Goal: Find specific page/section: Find specific page/section

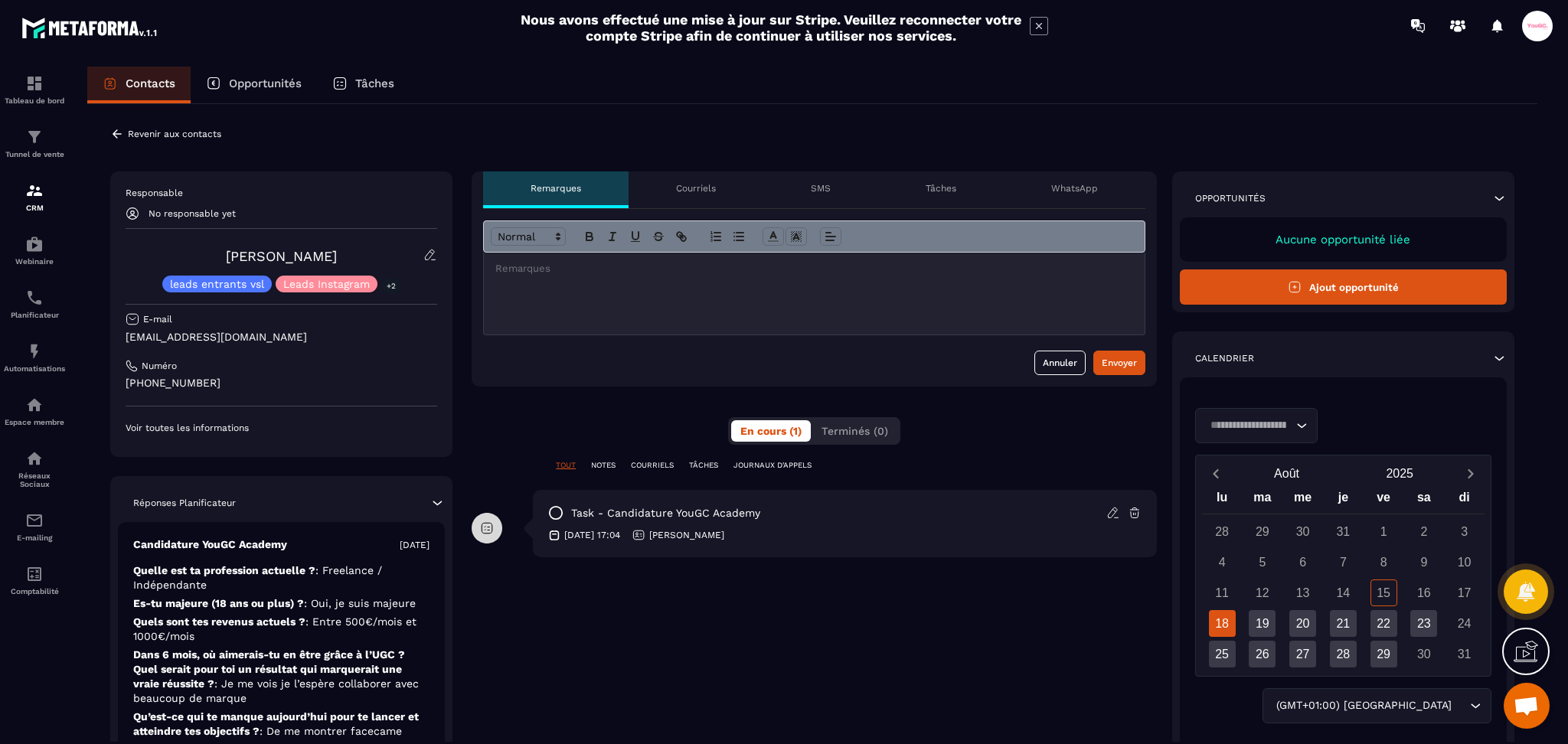
drag, startPoint x: 1041, startPoint y: 22, endPoint x: 1056, endPoint y: 8, distance: 20.5
click at [1041, 22] on icon at bounding box center [1038, 26] width 19 height 19
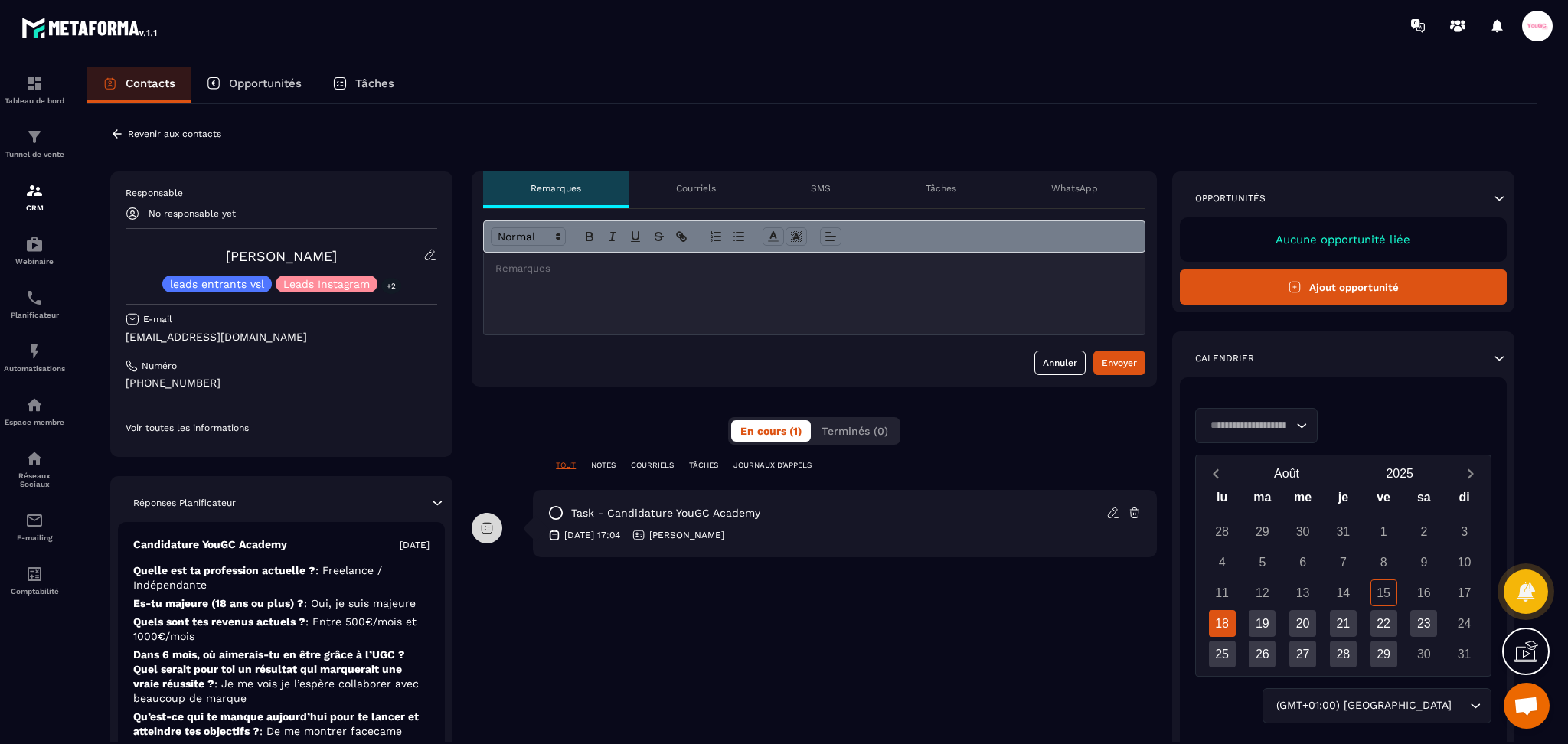
click at [271, 83] on p "Opportunités" at bounding box center [264, 83] width 72 height 14
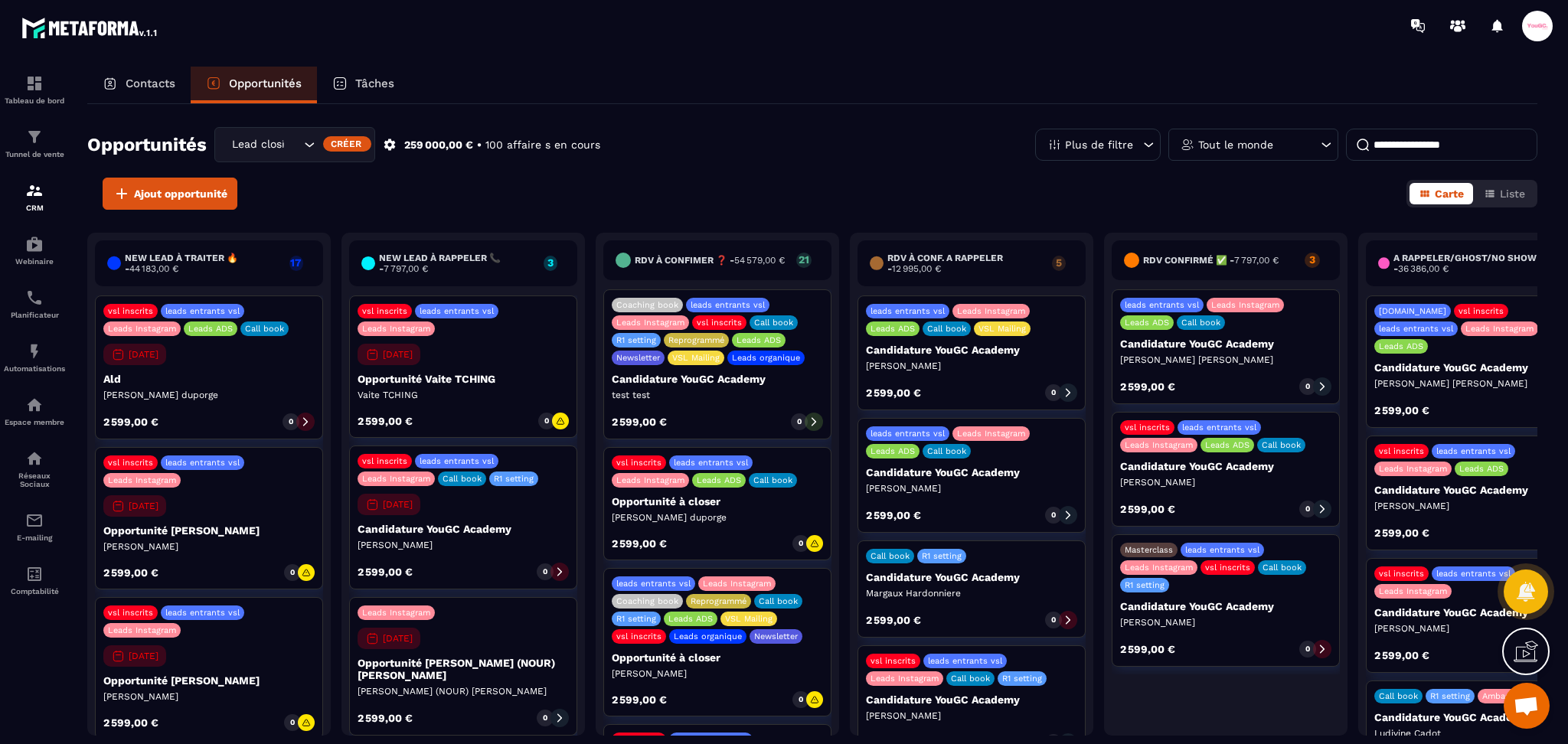
click at [144, 93] on div "Contacts" at bounding box center [139, 84] width 103 height 37
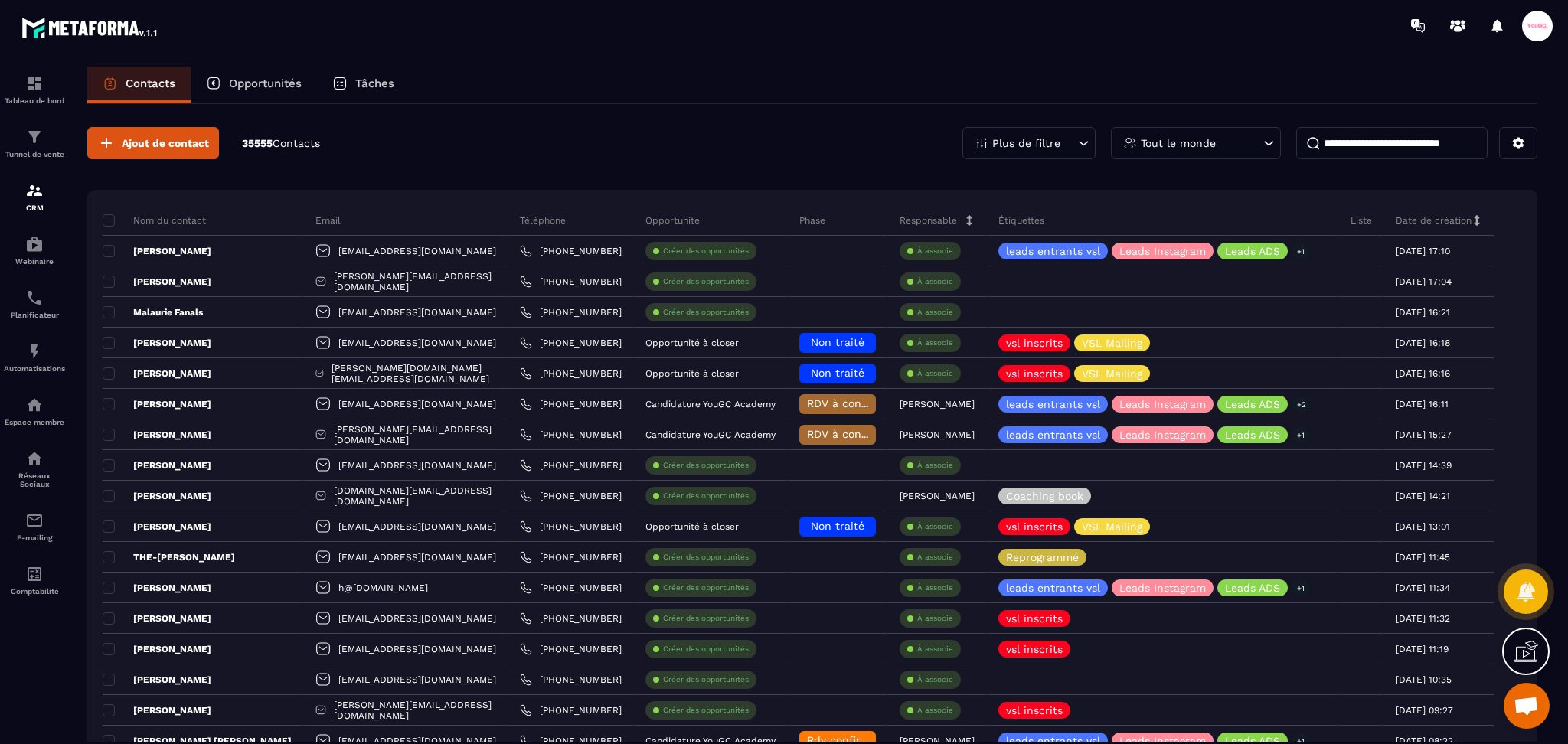
click at [1046, 131] on div "Plus de filtre" at bounding box center [1029, 142] width 134 height 32
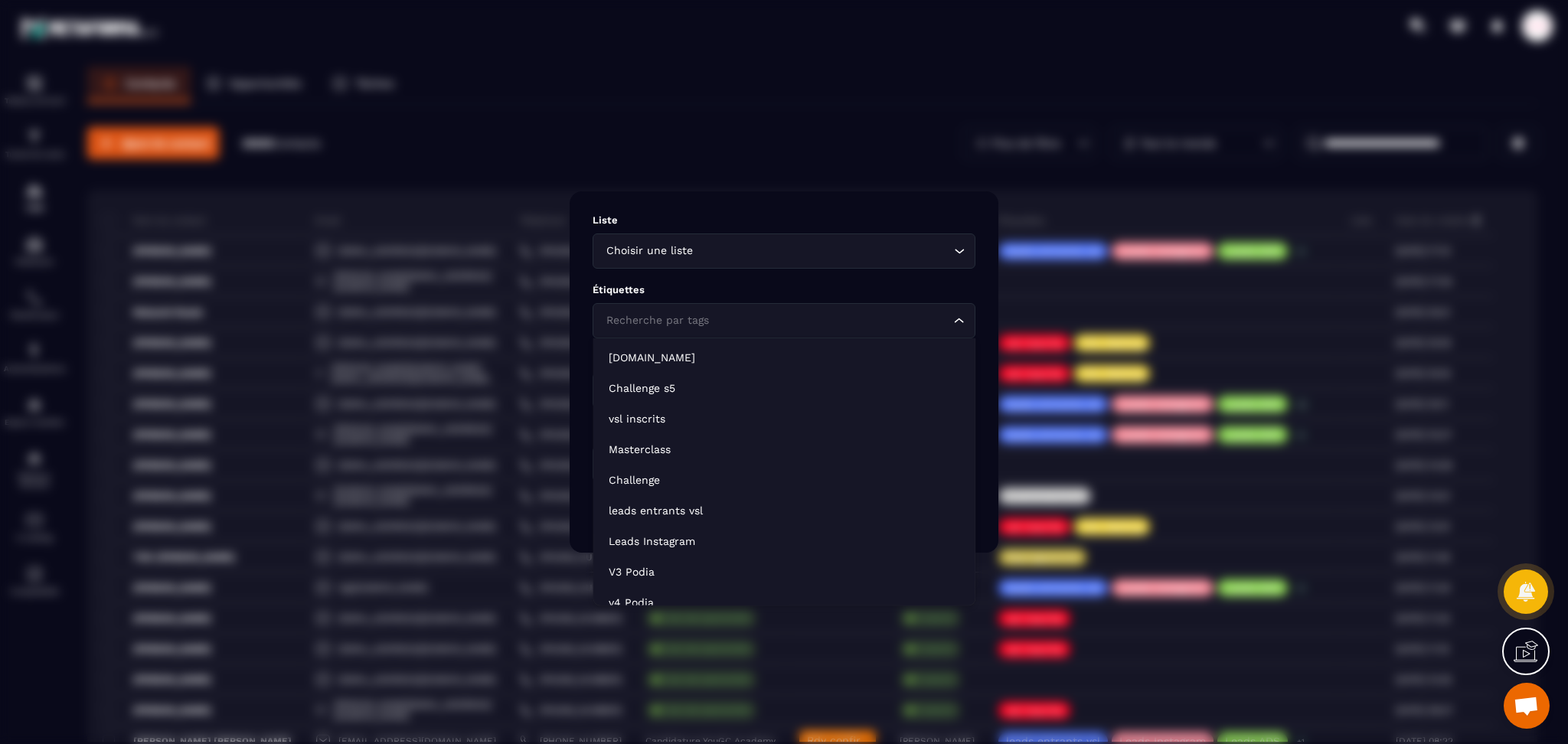
click at [671, 323] on div "Recherche par tags" at bounding box center [776, 321] width 350 height 17
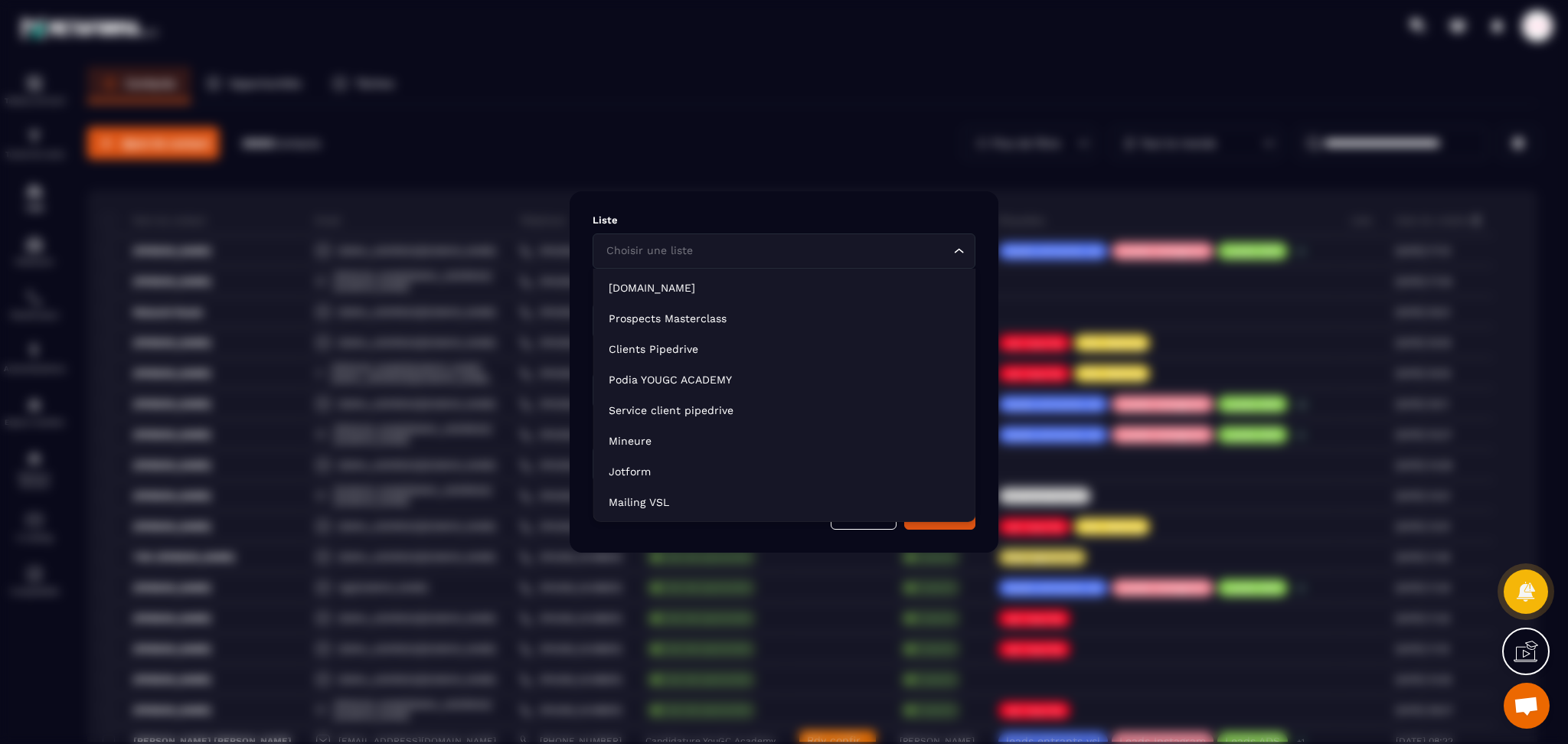
click at [675, 257] on div "Choisir une liste" at bounding box center [776, 250] width 350 height 17
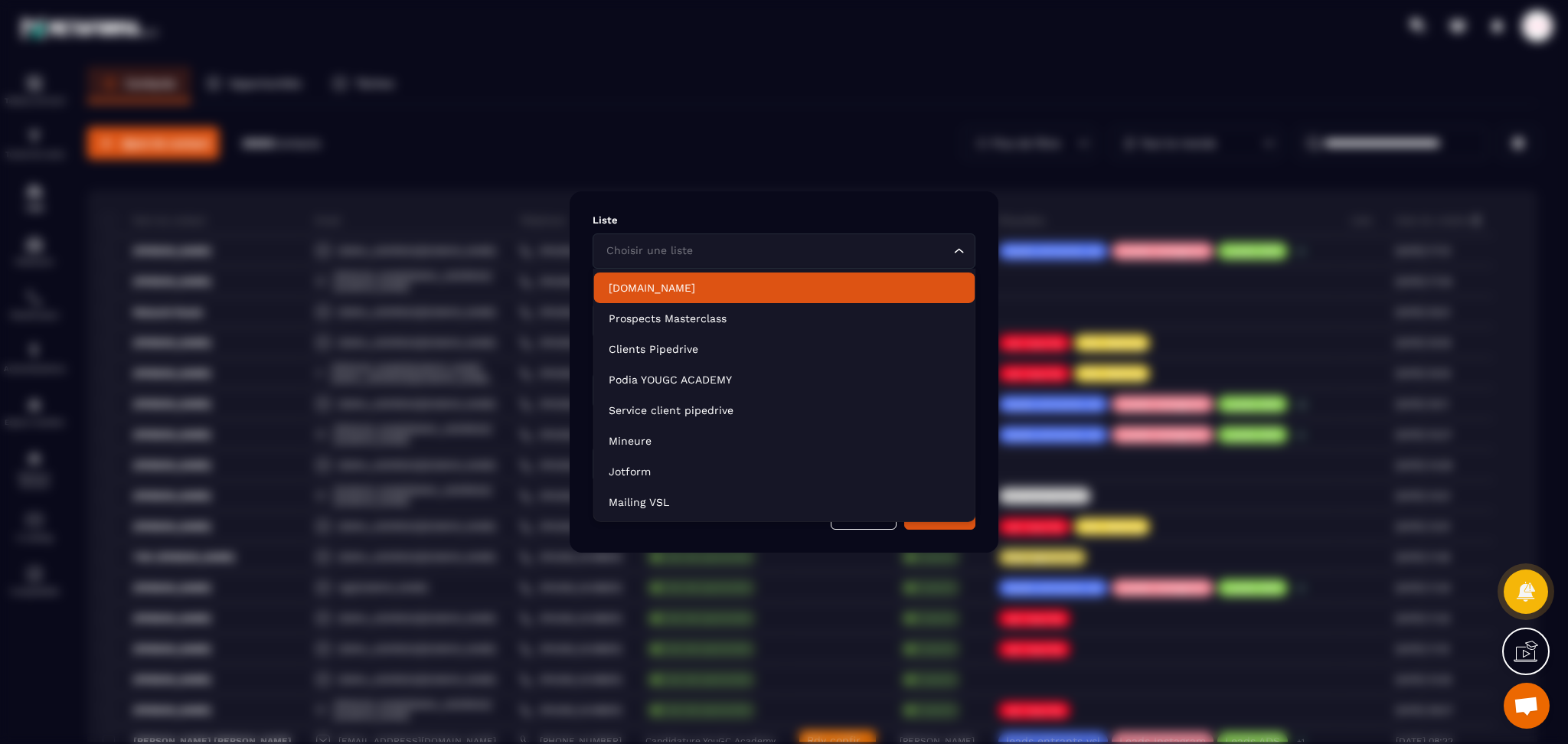
click at [764, 189] on div "Modal window" at bounding box center [784, 372] width 1568 height 744
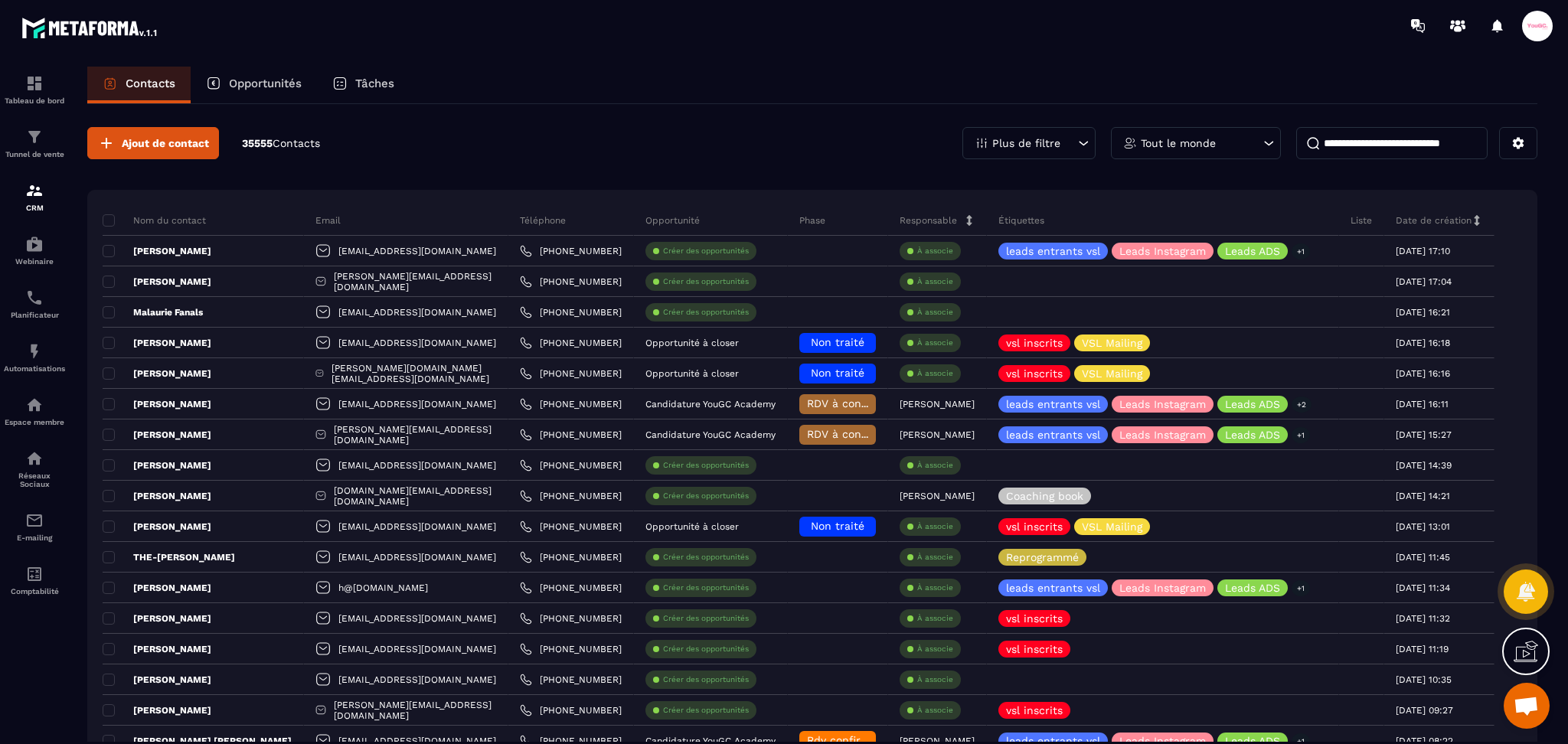
click at [1076, 146] on icon at bounding box center [1083, 142] width 15 height 15
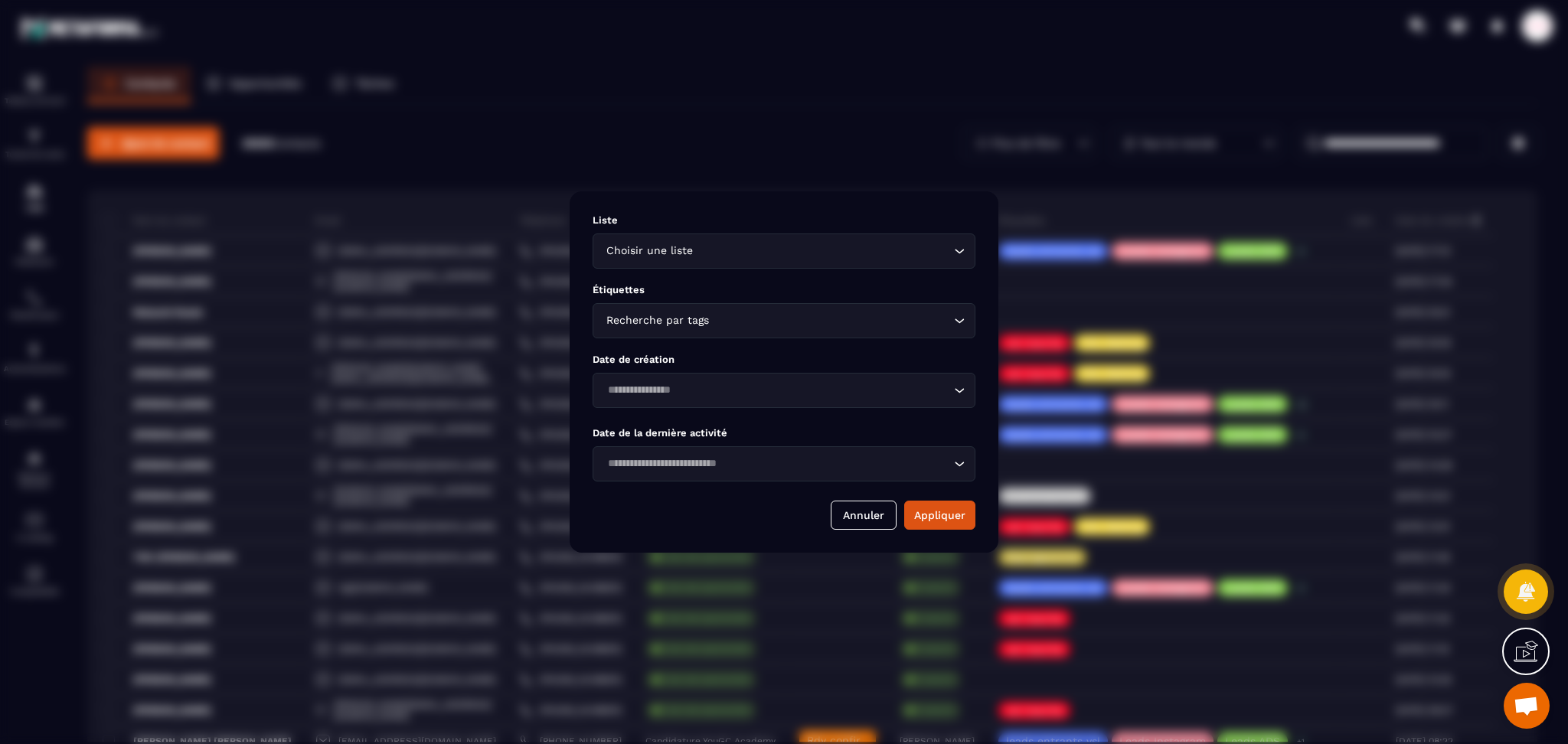
click at [688, 313] on div "Recherche par tags" at bounding box center [776, 321] width 350 height 17
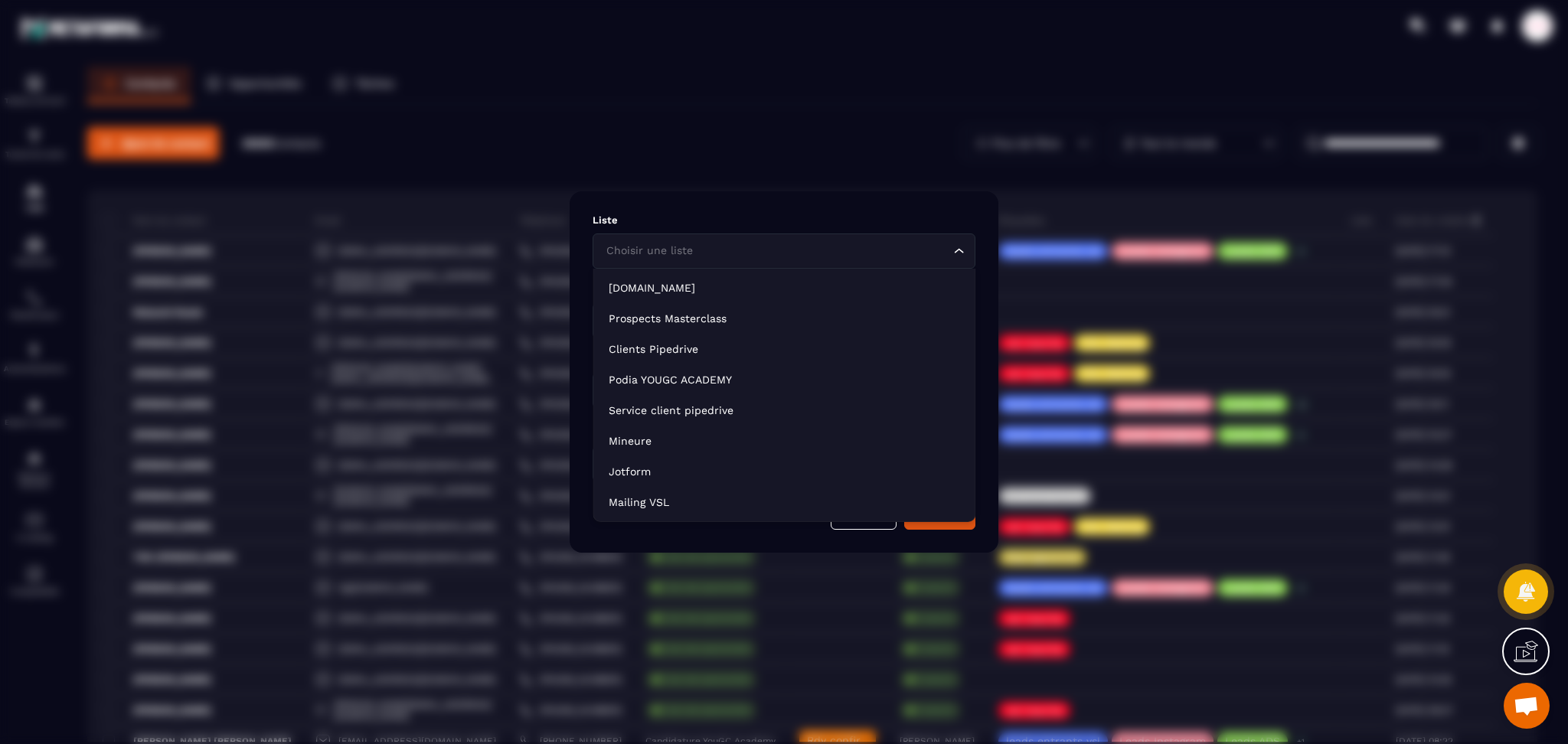
click at [680, 240] on div "Choisir une liste Loading..." at bounding box center [784, 251] width 383 height 36
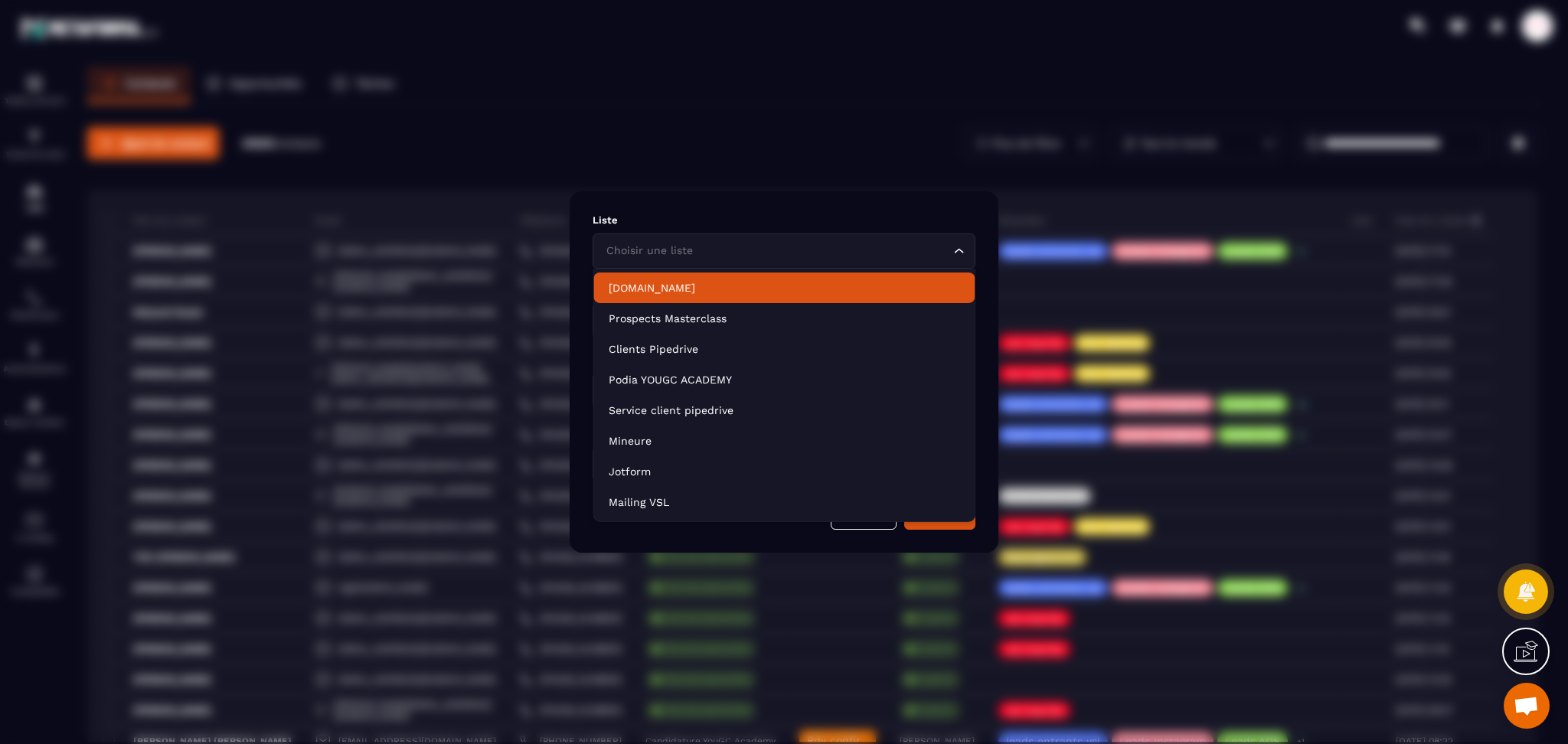
click at [848, 93] on div "Modal window" at bounding box center [784, 372] width 1568 height 744
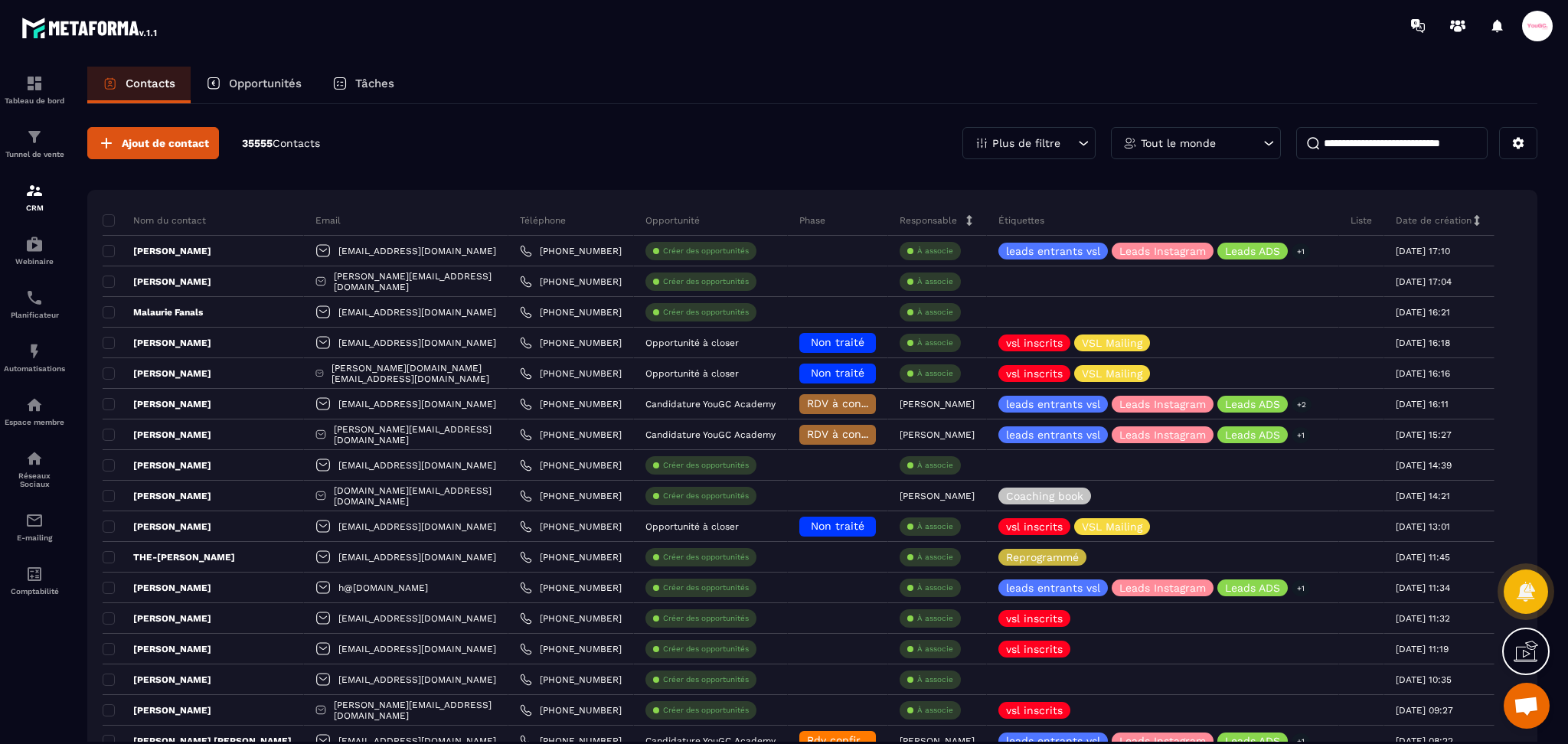
click at [1170, 142] on p "Tout le monde" at bounding box center [1179, 142] width 75 height 11
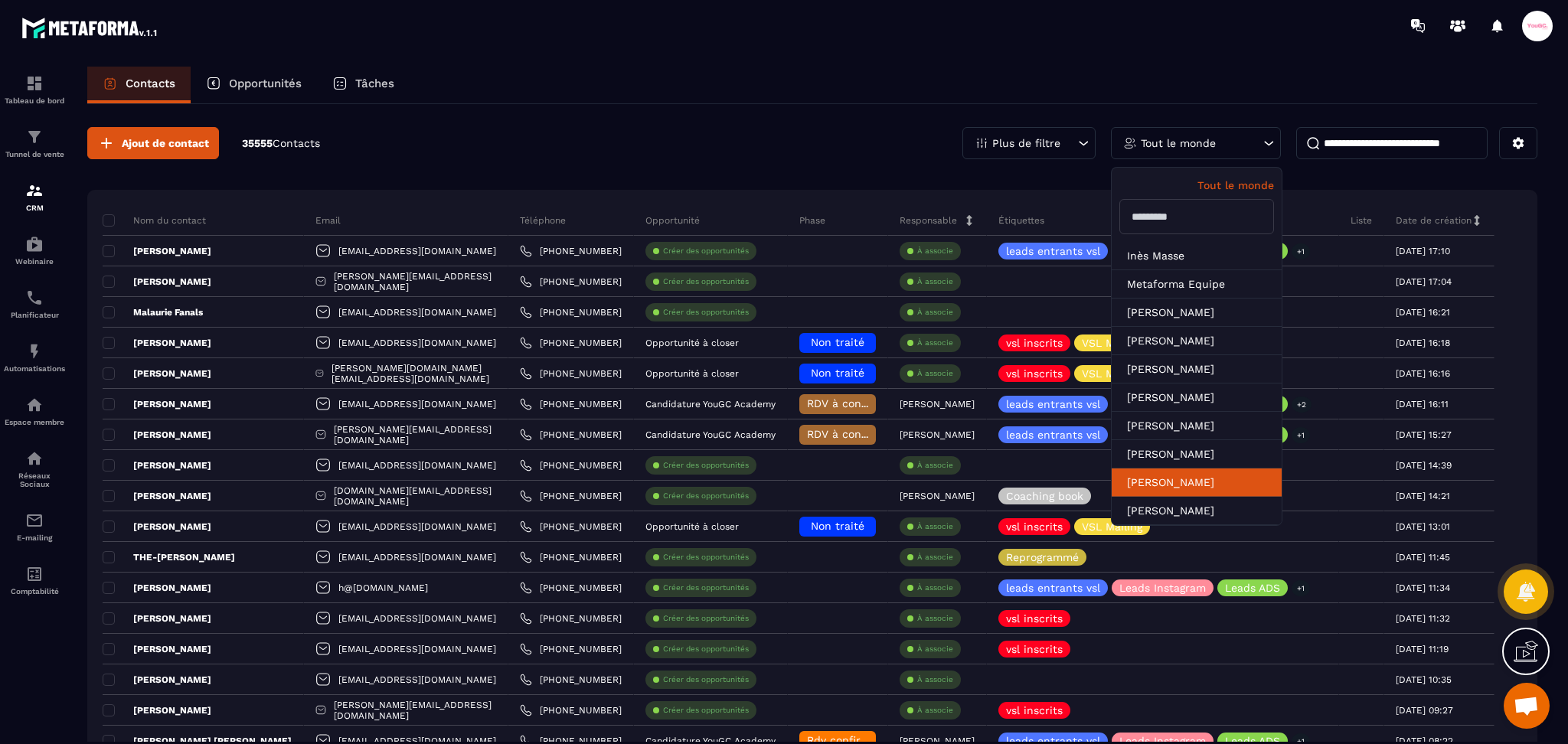
click at [1183, 497] on li "[PERSON_NAME]" at bounding box center [1197, 511] width 170 height 29
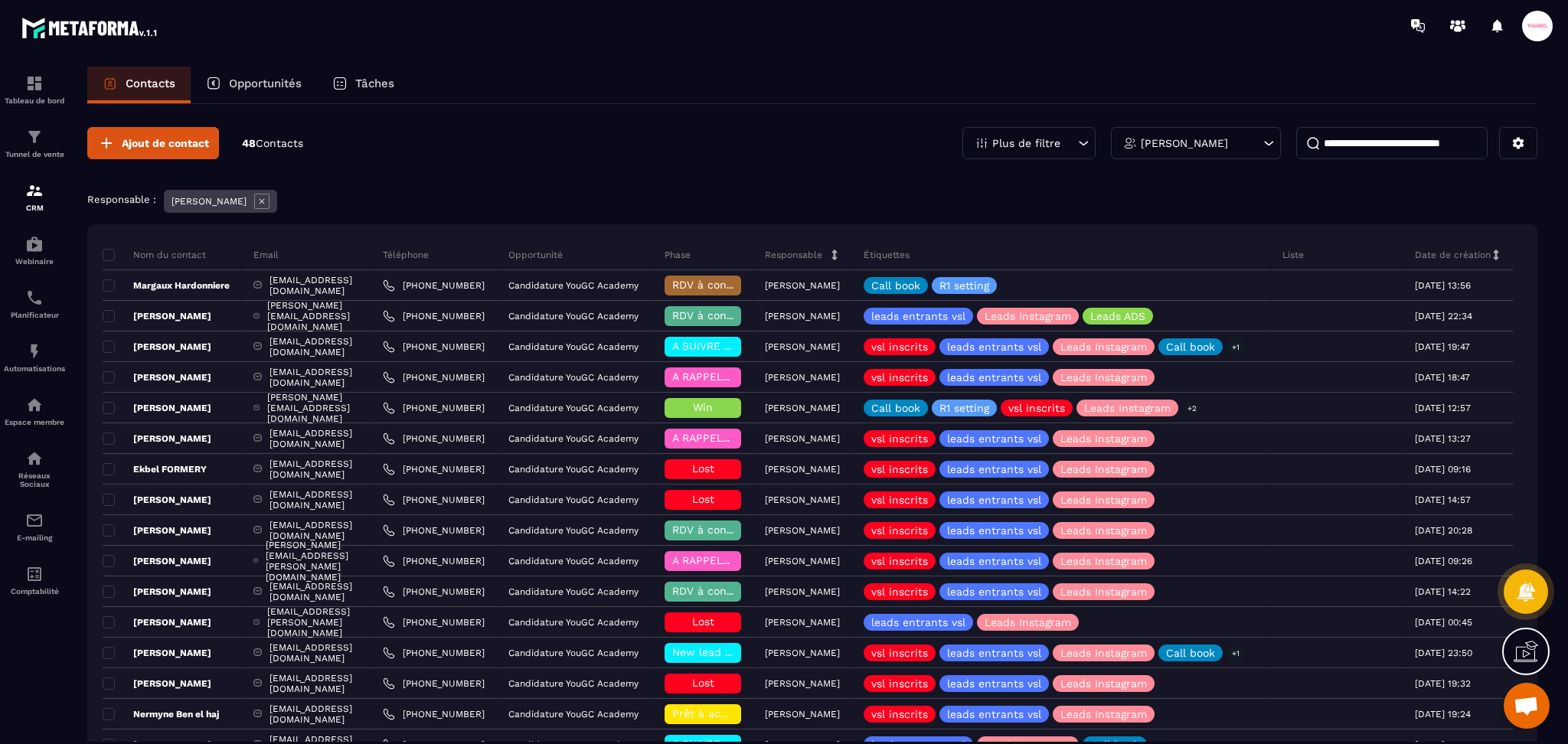
click at [735, 153] on div "Ajout de contact 48 Contacts Plus de filtre [PERSON_NAME]" at bounding box center [812, 142] width 1450 height 32
